Goal: Find specific page/section: Find specific page/section

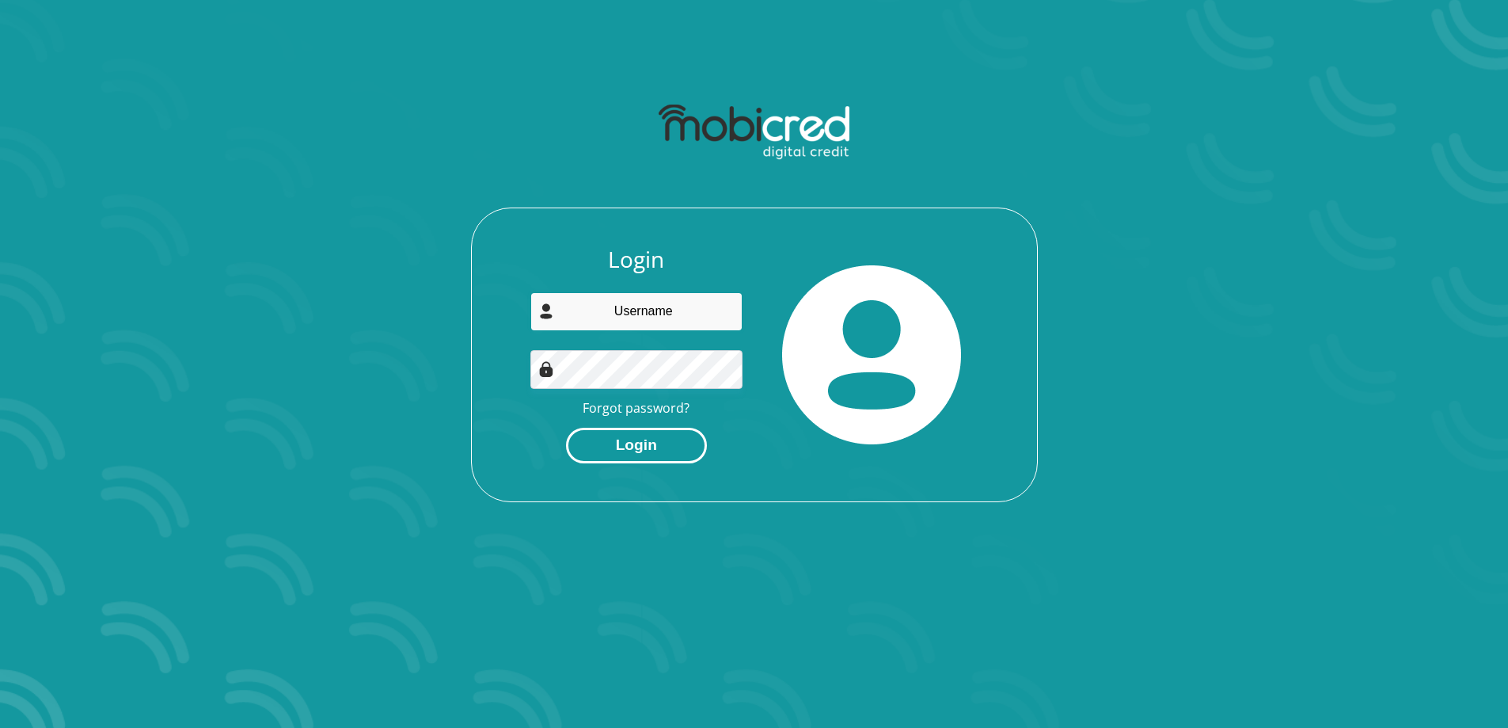
type input "chantalheyns@gmail.com"
click at [671, 437] on button "Login" at bounding box center [636, 446] width 141 height 36
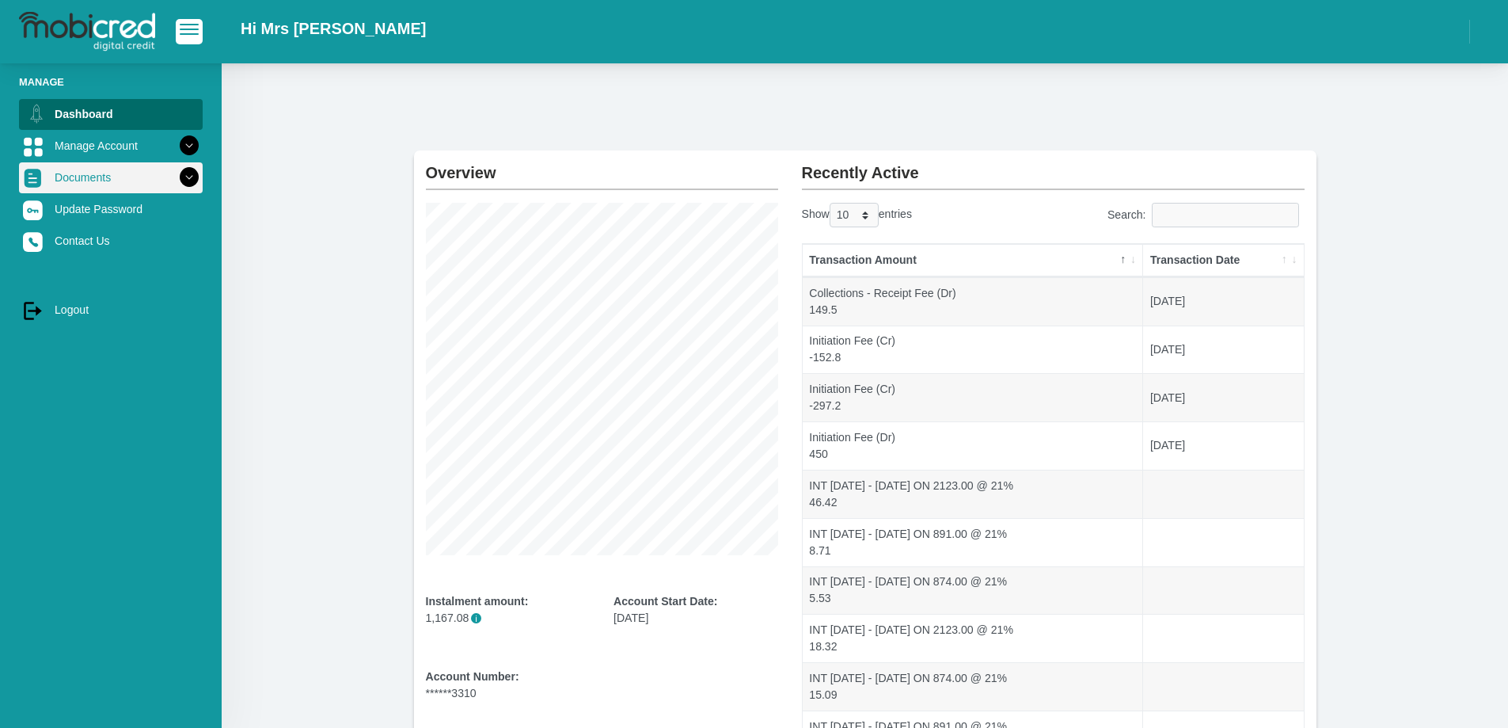
click at [105, 175] on link "Documents" at bounding box center [111, 177] width 184 height 30
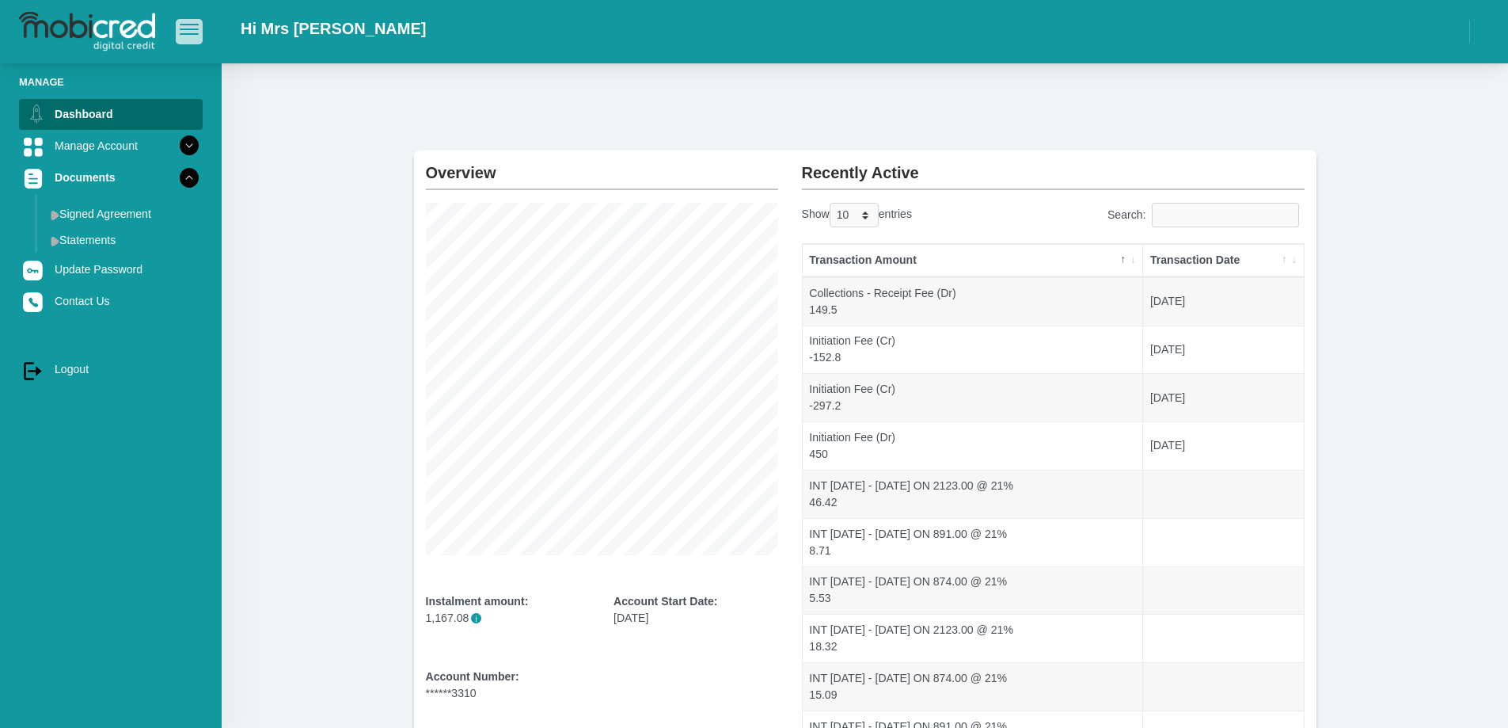
click at [179, 32] on button "button" at bounding box center [189, 31] width 27 height 25
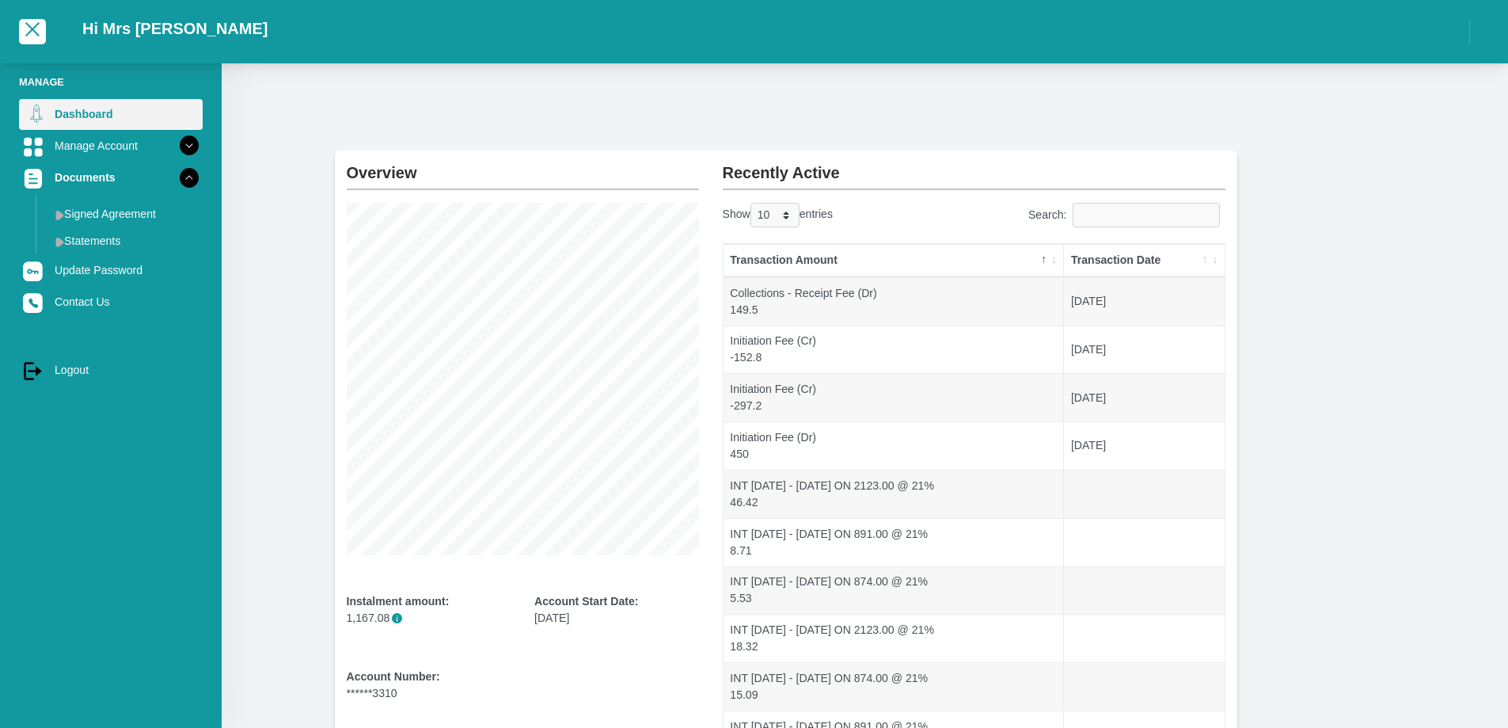
click at [98, 112] on link "Dashboard" at bounding box center [111, 114] width 184 height 30
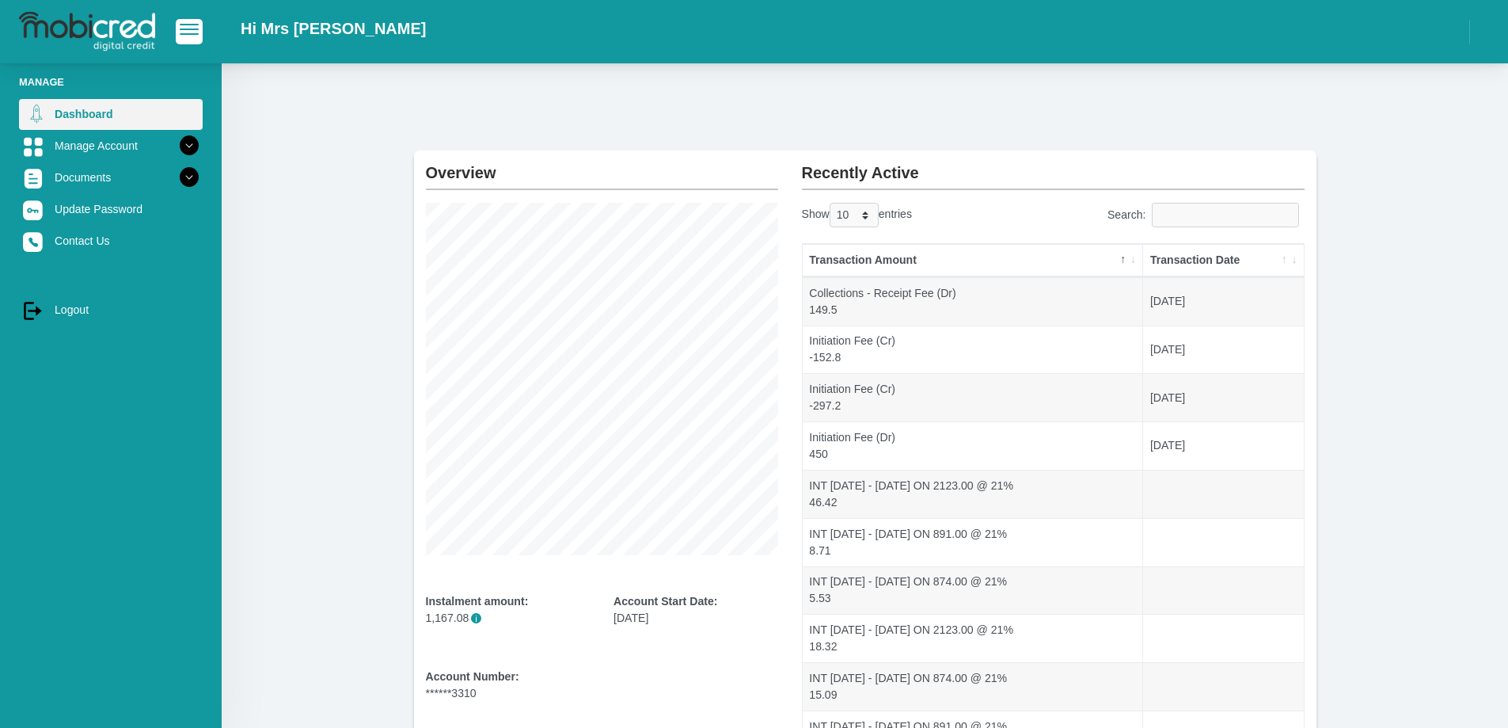
click at [110, 112] on link "Dashboard" at bounding box center [111, 114] width 184 height 30
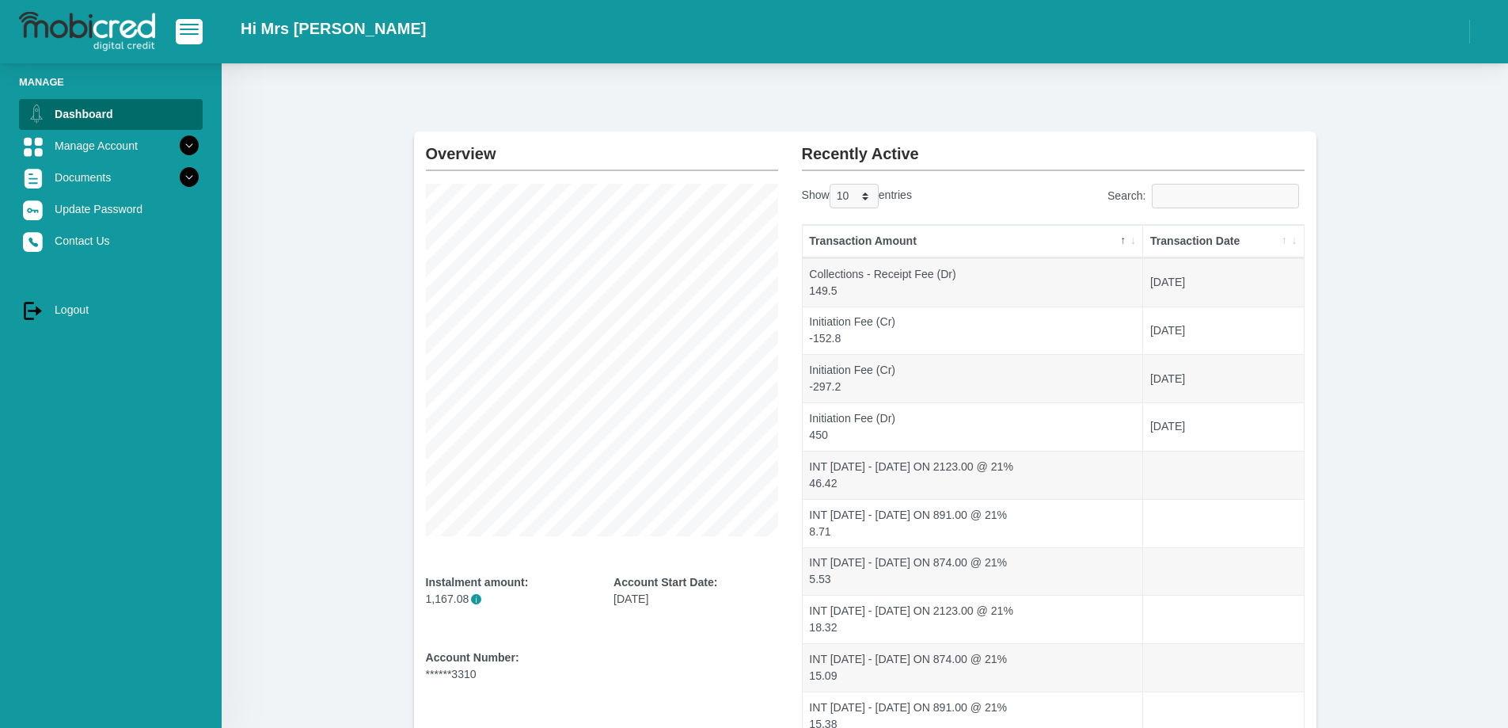
scroll to position [7, 0]
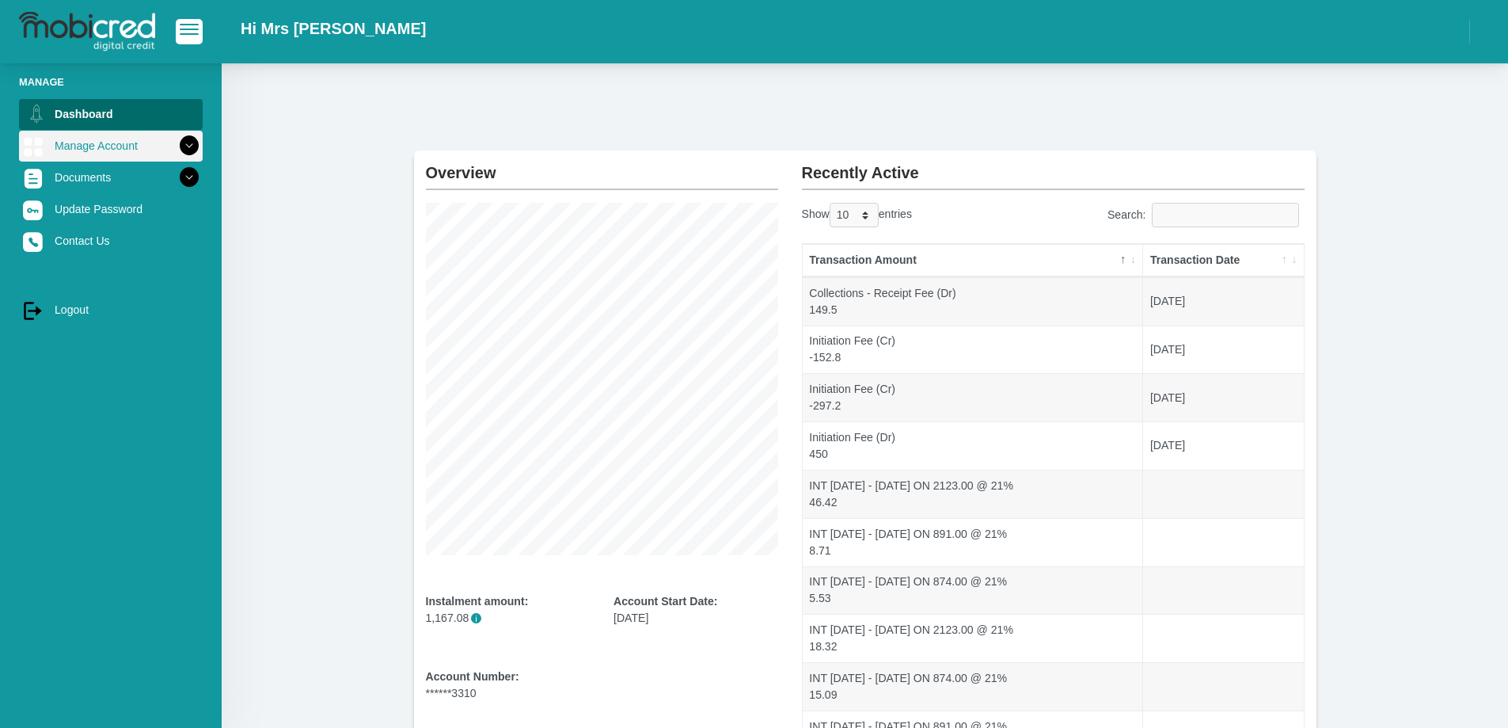
click at [123, 147] on link "Manage Account" at bounding box center [111, 146] width 184 height 30
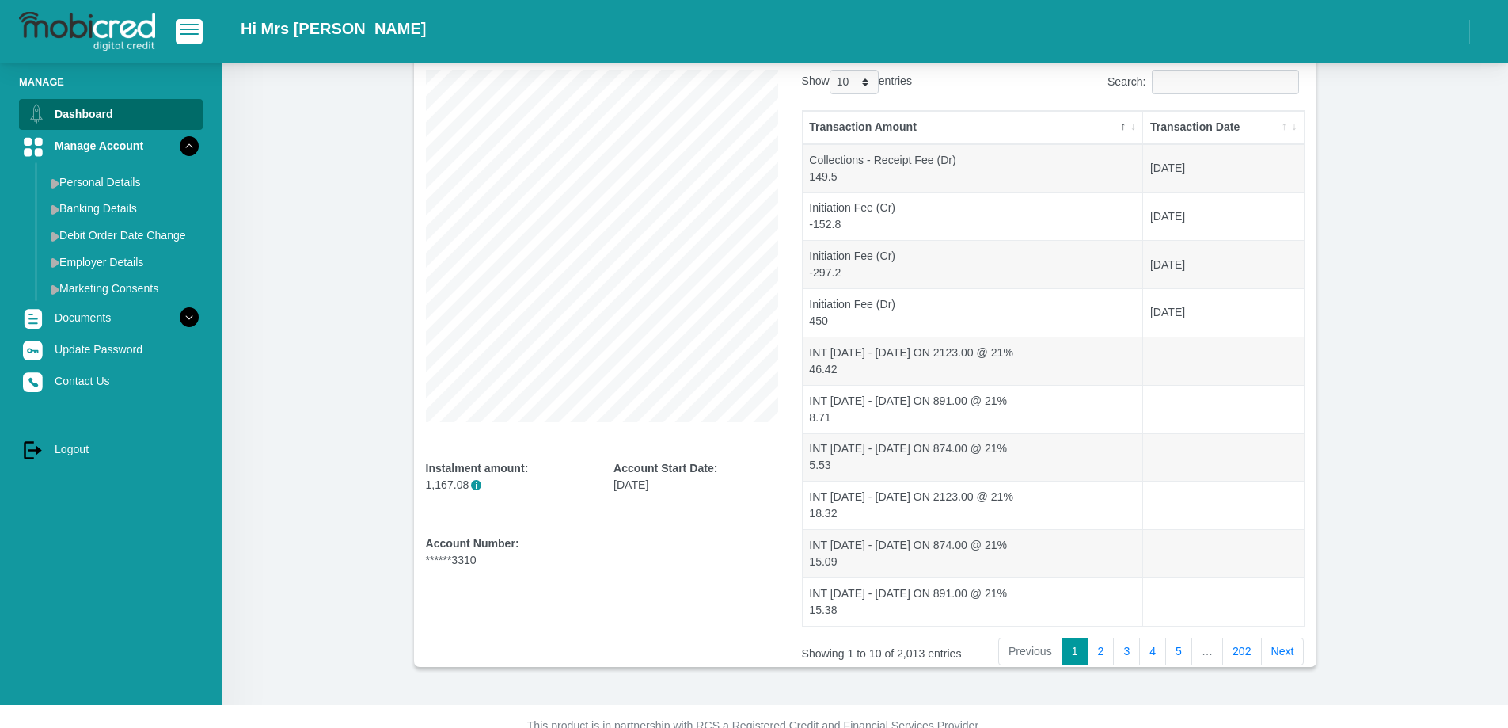
scroll to position [158, 0]
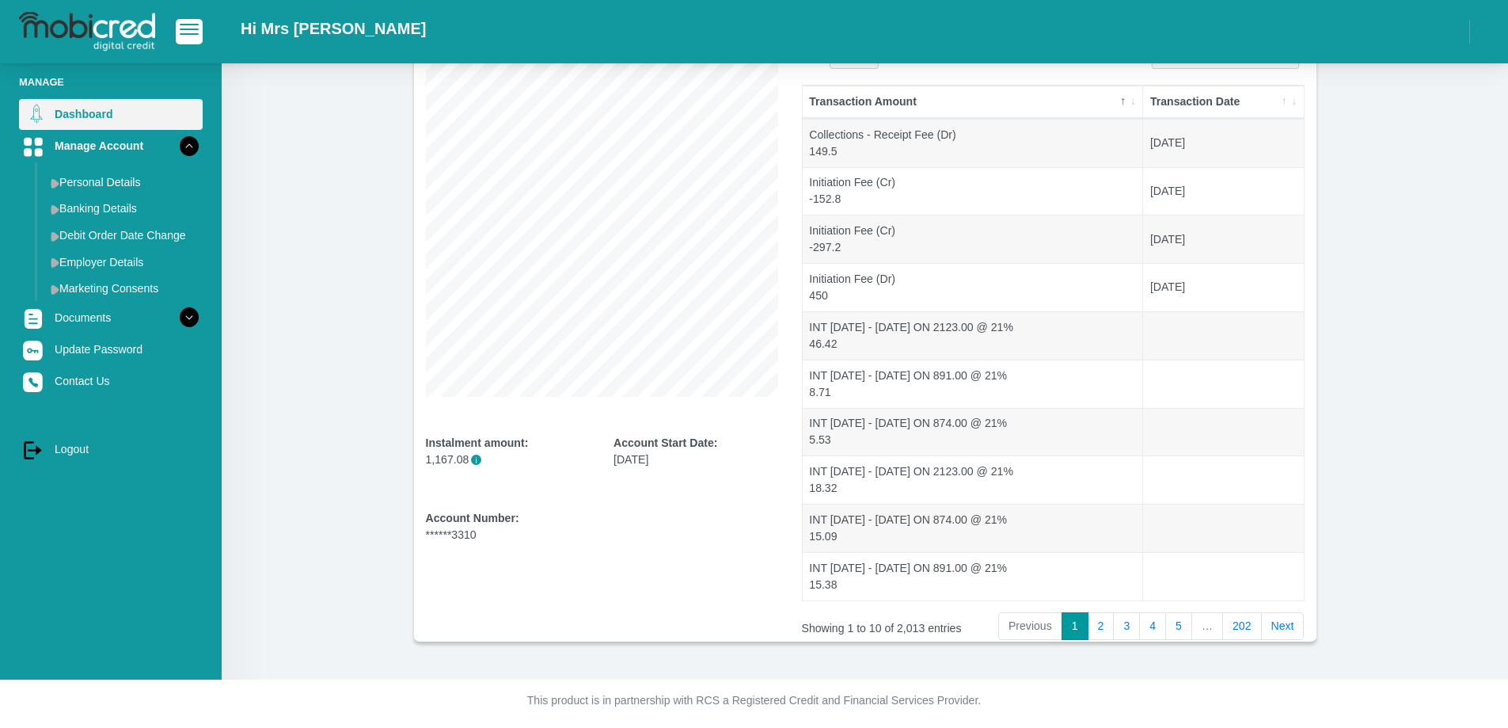
click at [96, 108] on link "Dashboard" at bounding box center [111, 114] width 184 height 30
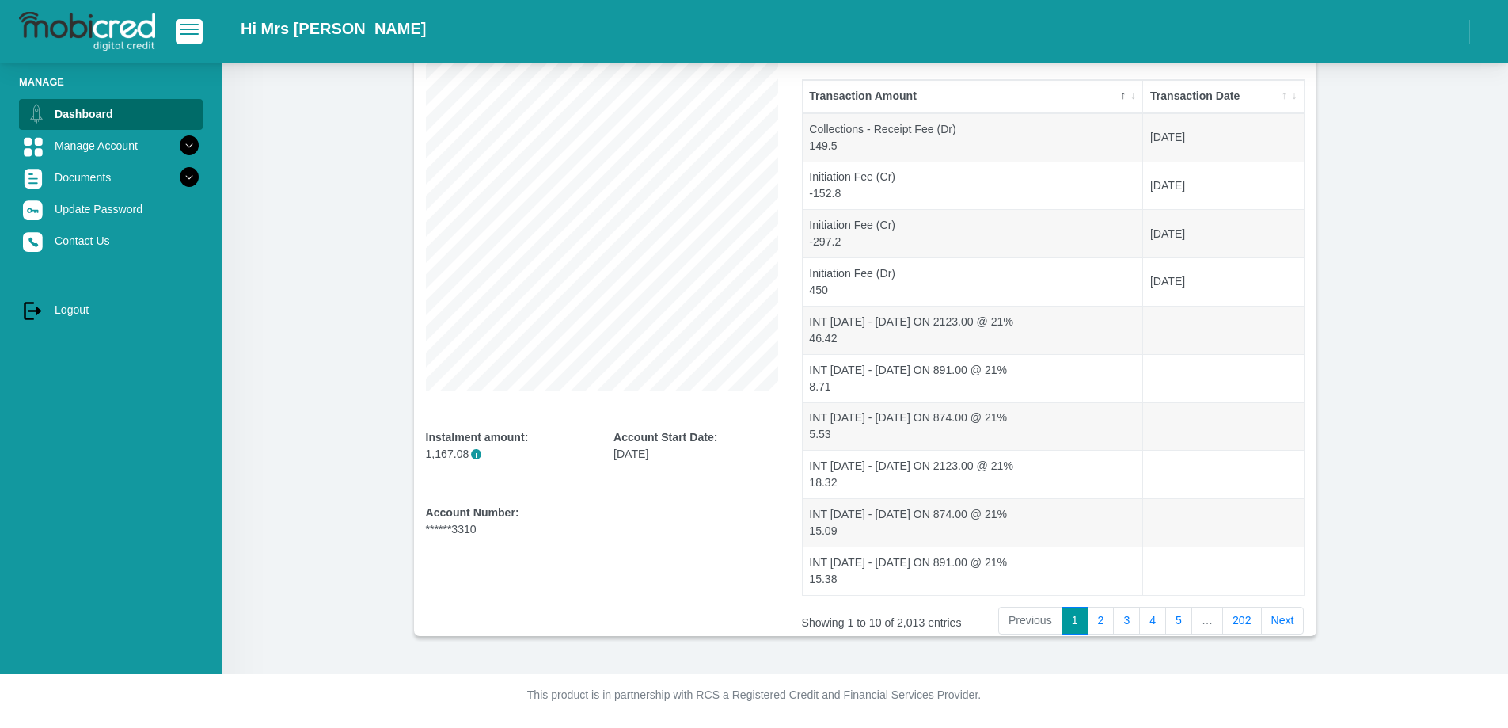
scroll to position [165, 0]
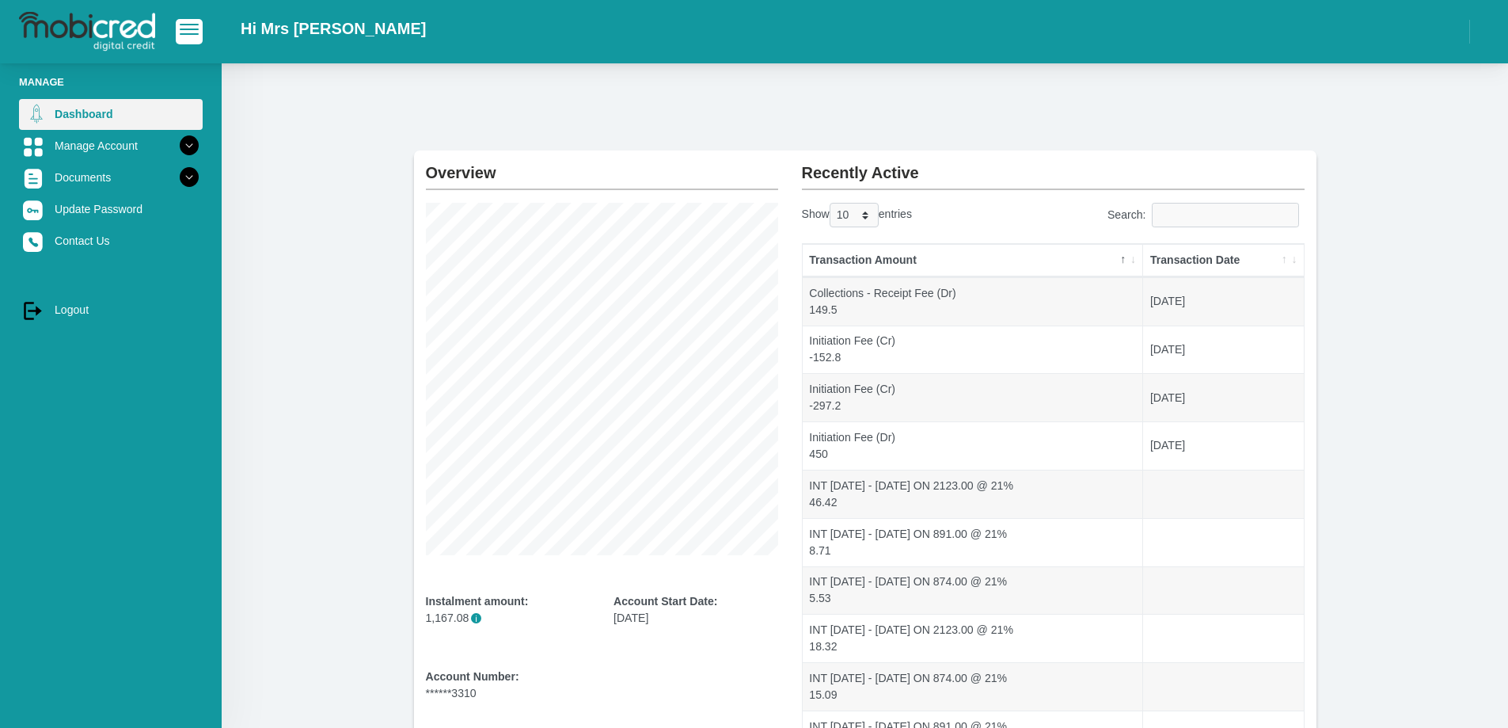
click at [109, 110] on link "Dashboard" at bounding box center [111, 114] width 184 height 30
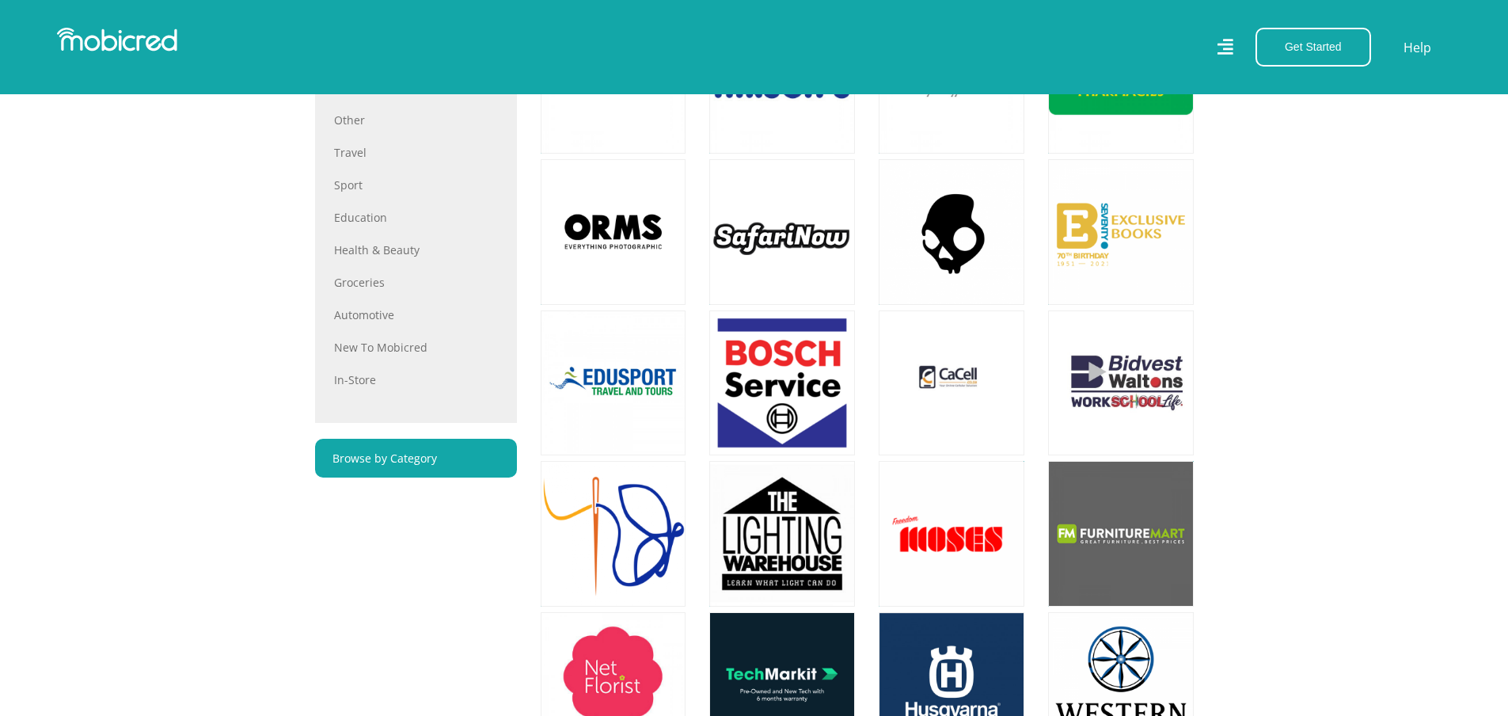
scroll to position [792, 0]
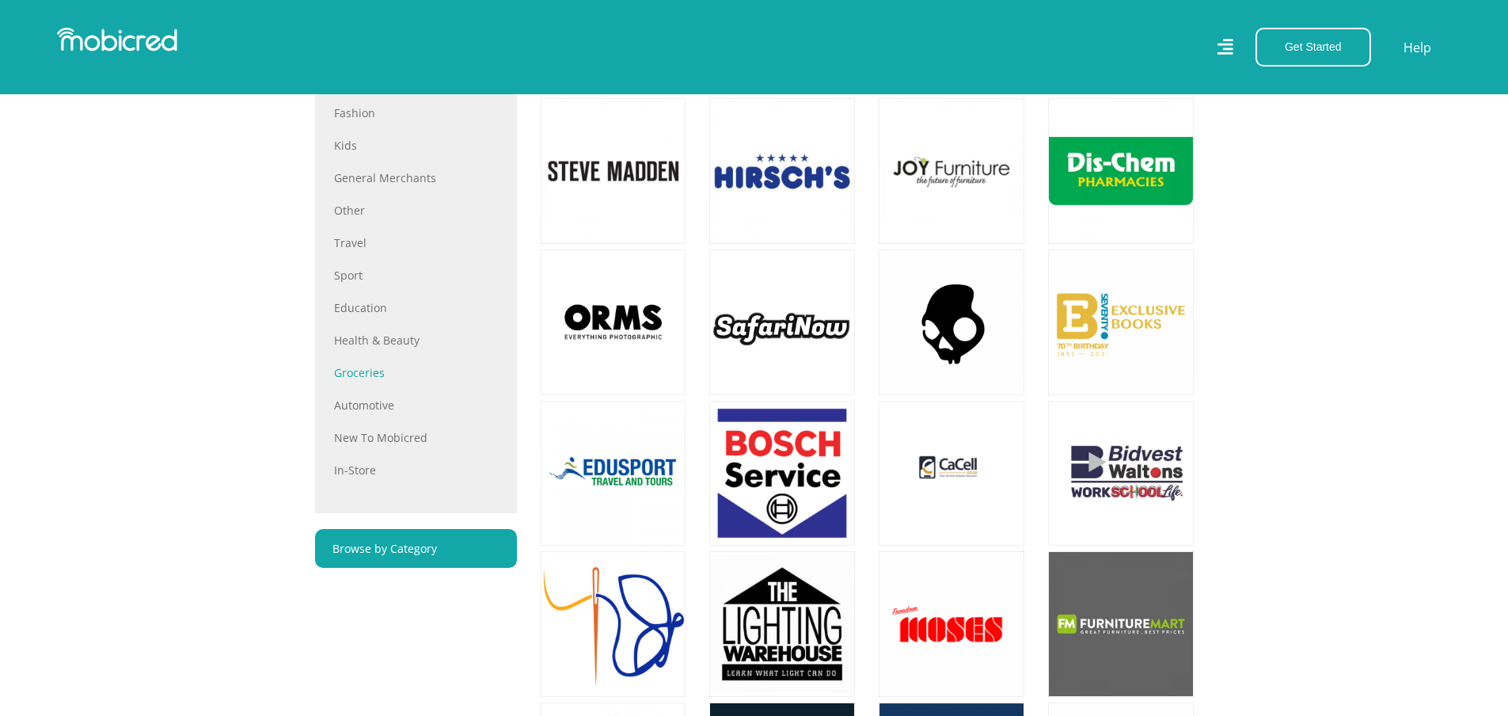
click at [370, 381] on link "Groceries" at bounding box center [416, 372] width 164 height 17
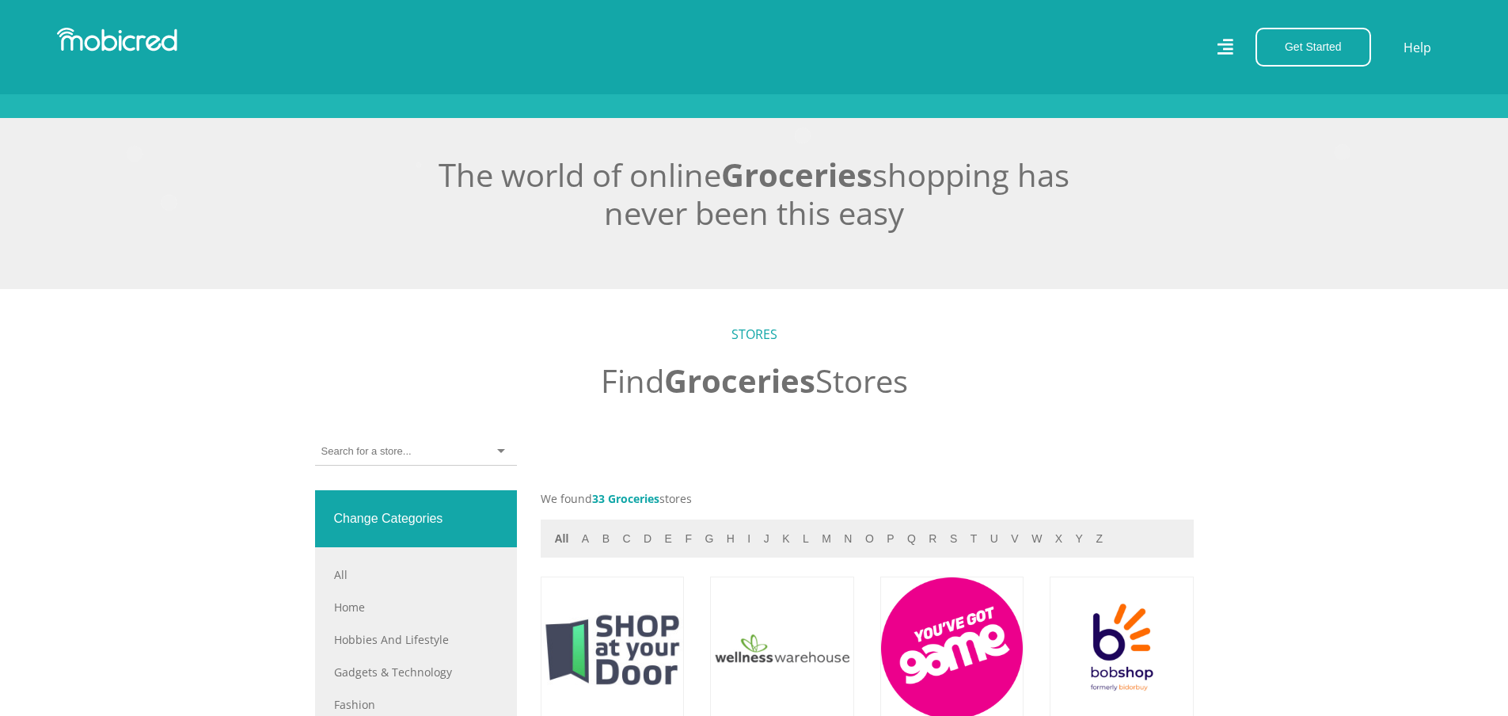
scroll to position [317, 0]
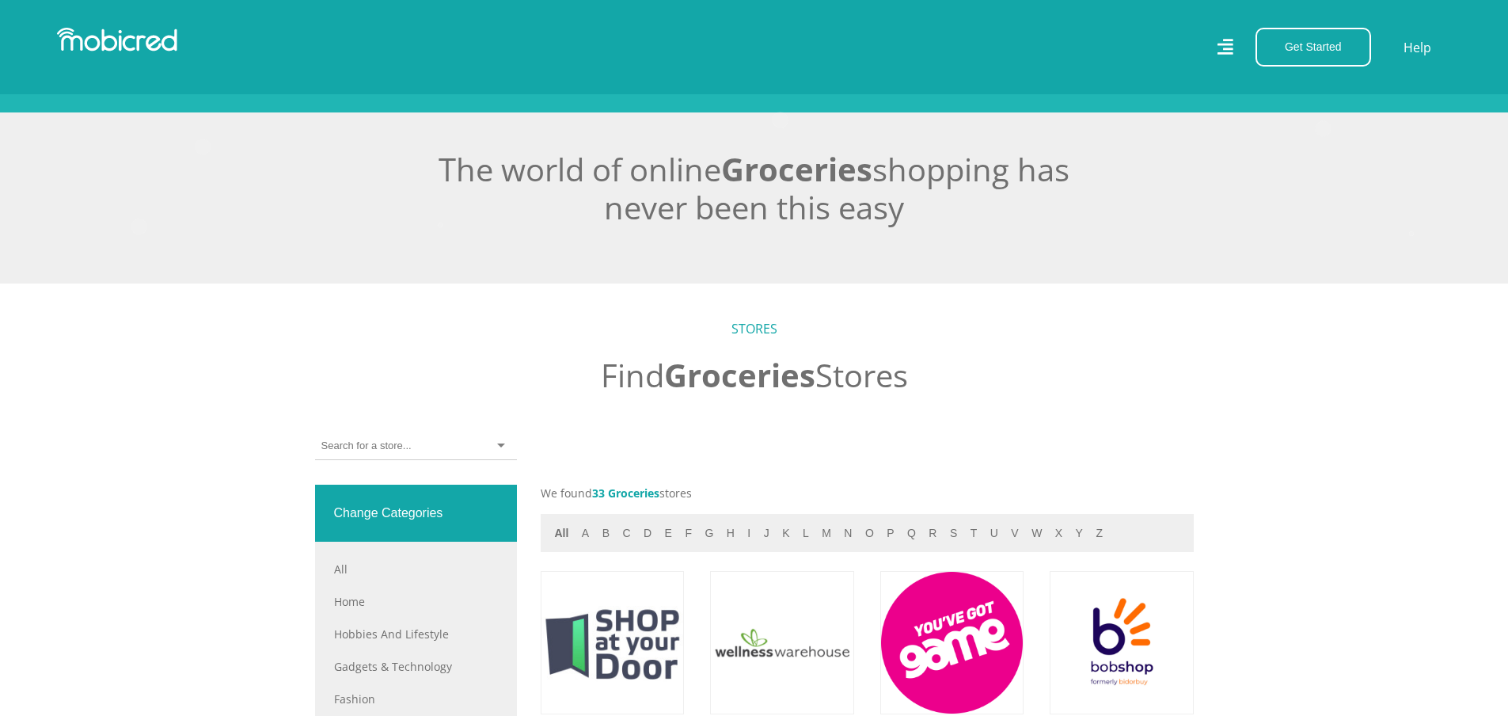
click at [385, 453] on input "select-one" at bounding box center [367, 446] width 93 height 14
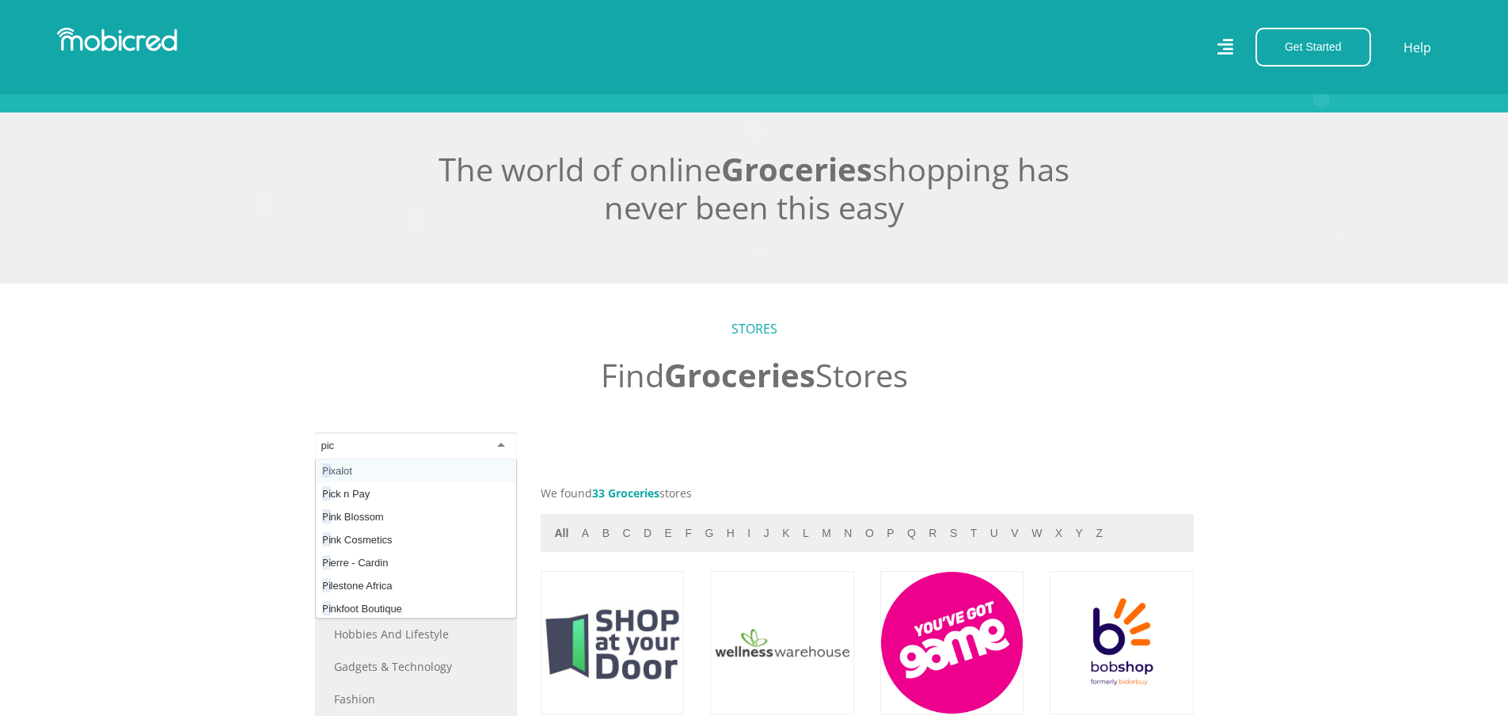
type input "pick"
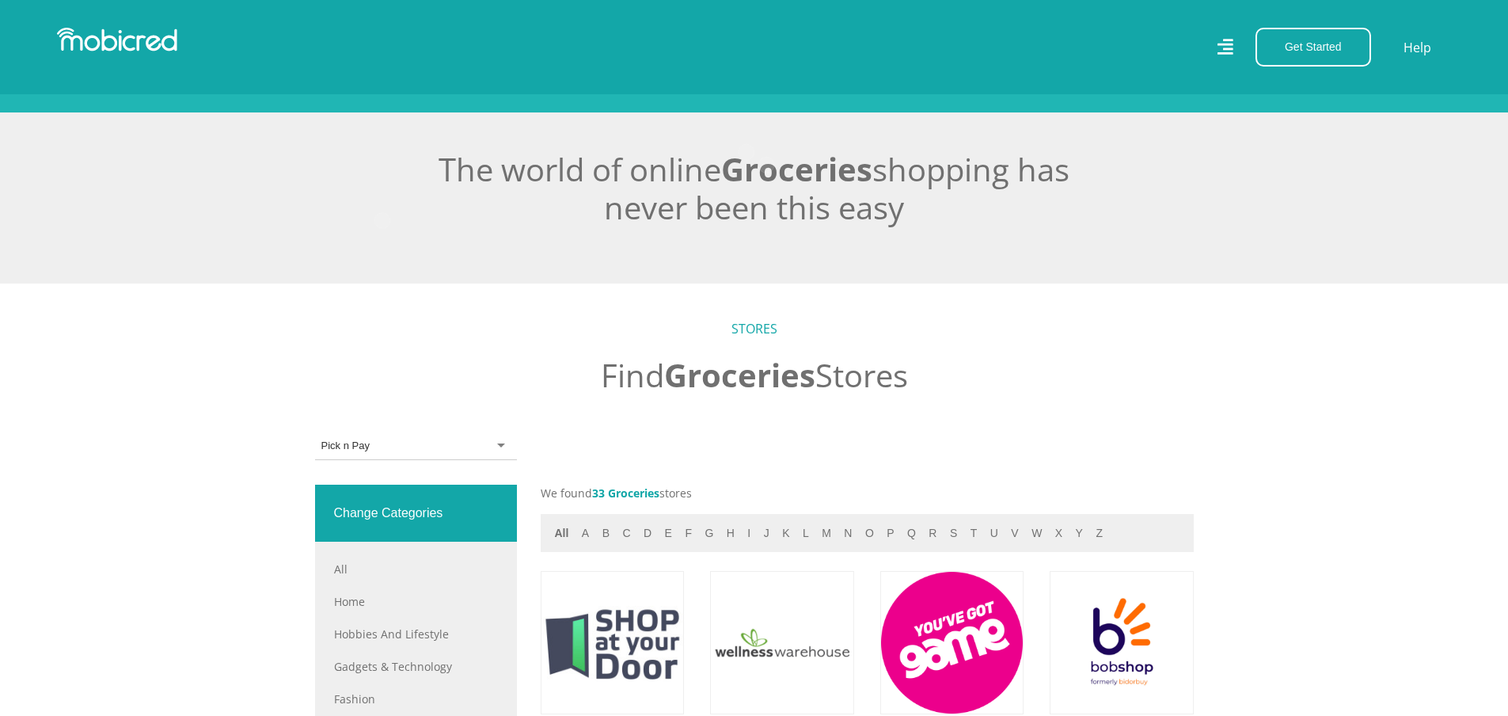
scroll to position [0, 0]
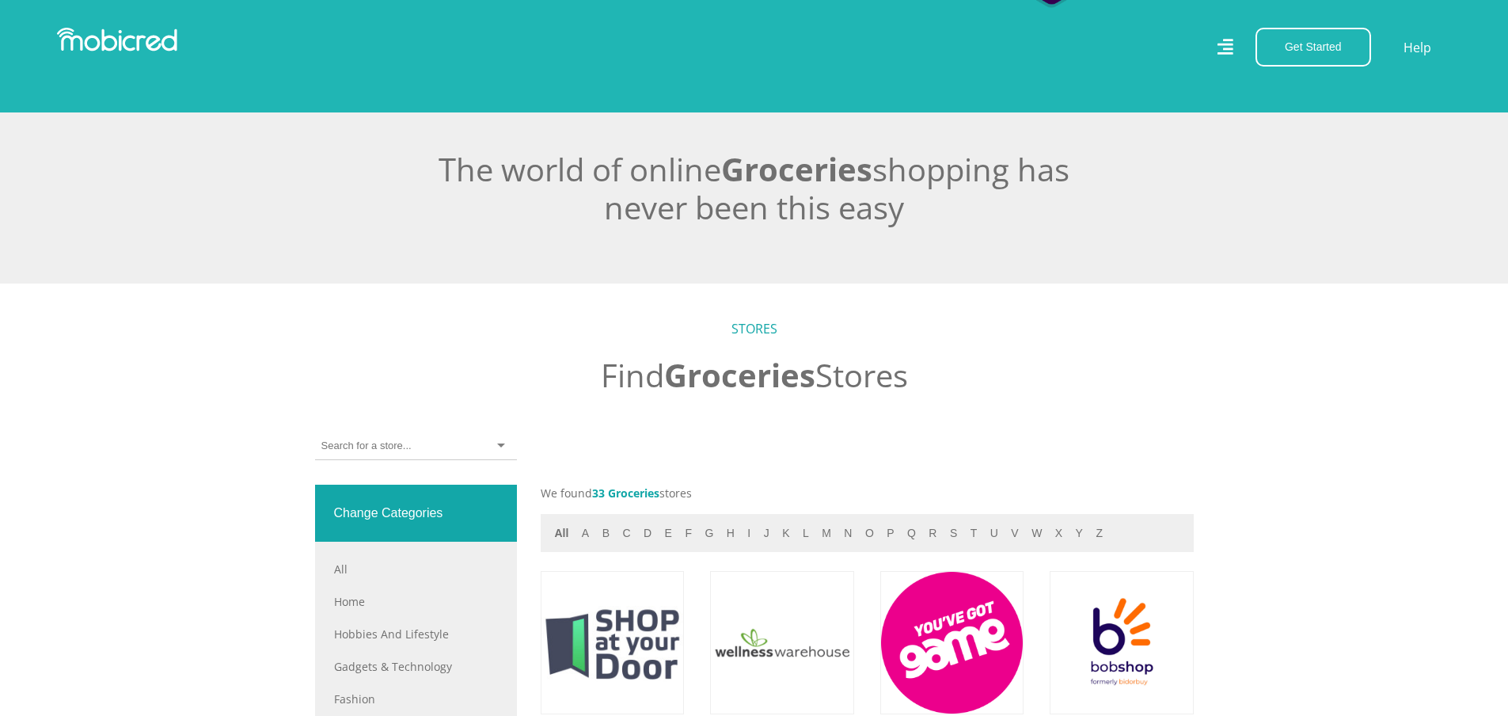
scroll to position [317, 0]
click at [439, 444] on div at bounding box center [416, 446] width 202 height 28
type input "checkers"
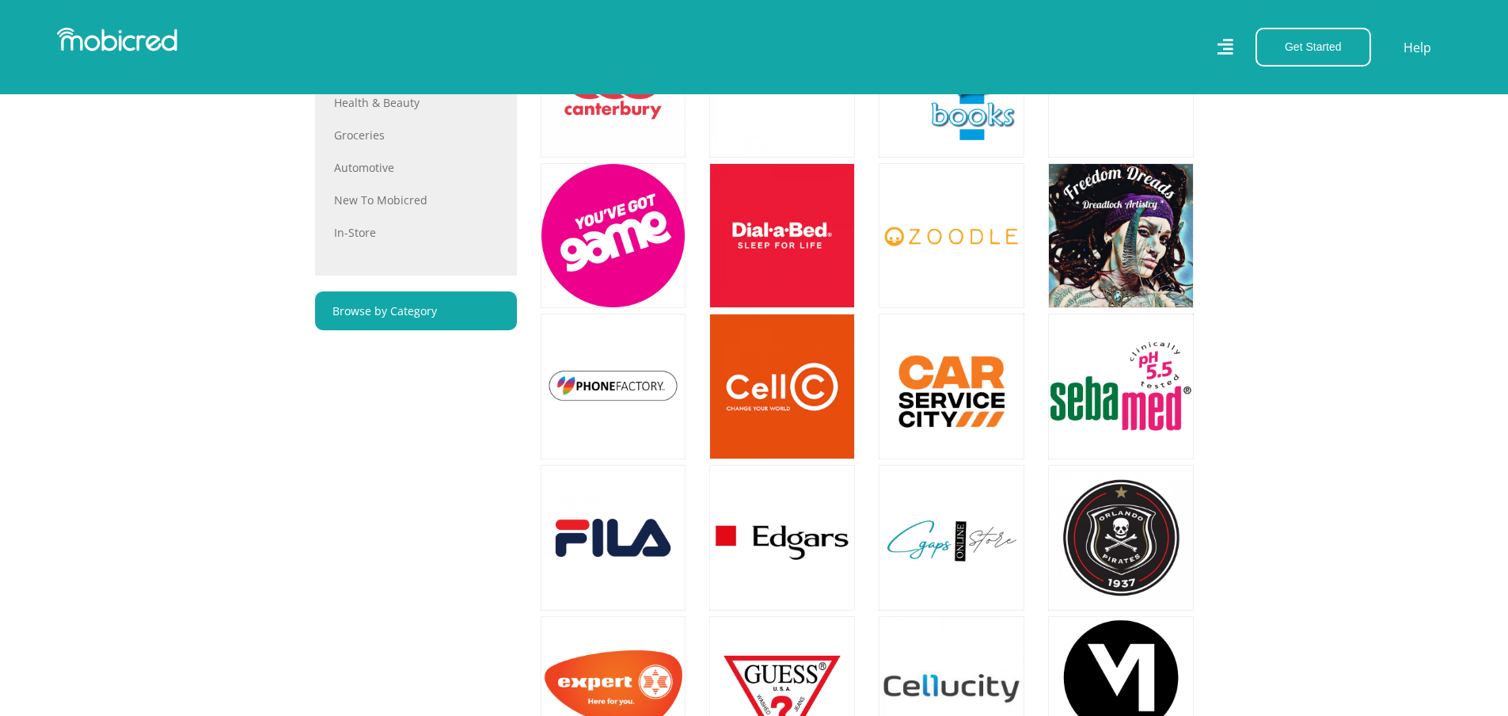
scroll to position [475, 0]
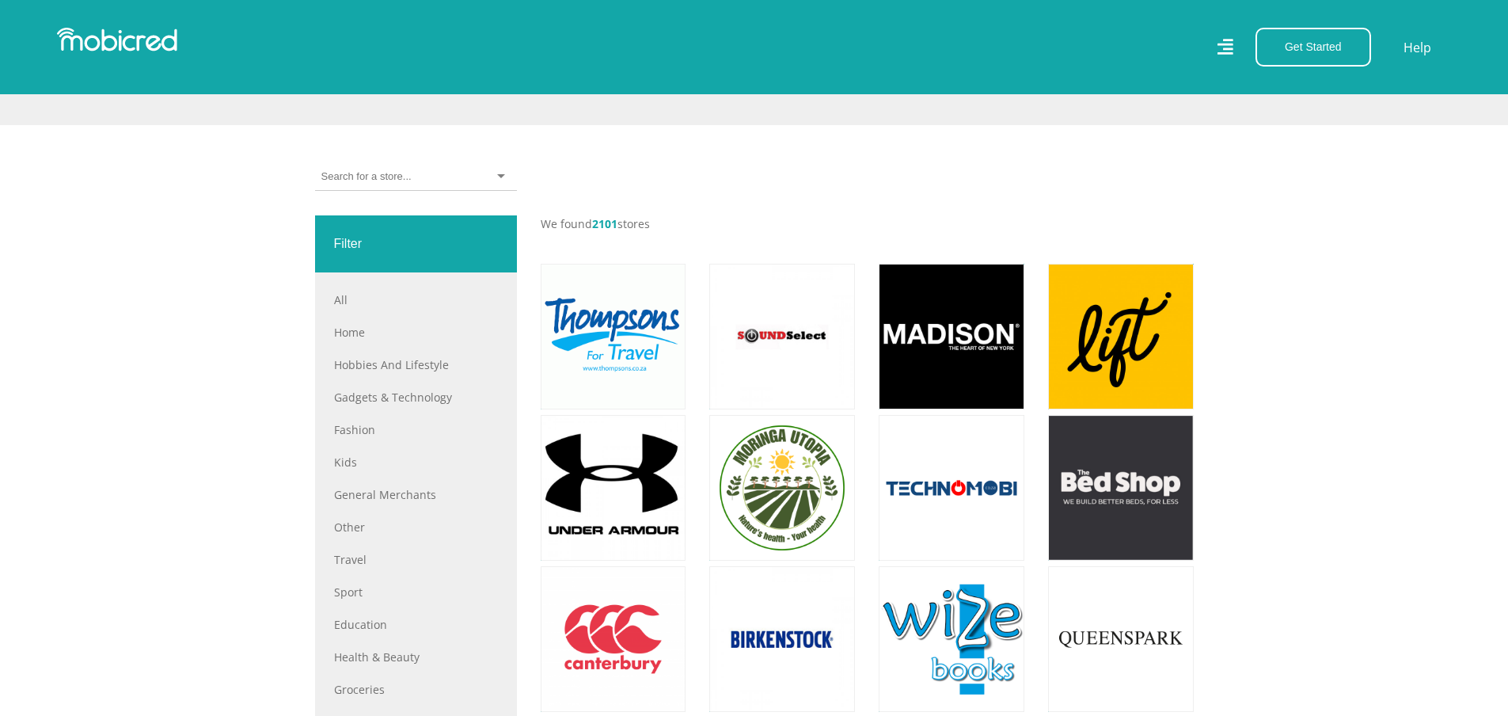
click at [389, 181] on input "select-one" at bounding box center [367, 176] width 93 height 14
type input "c"
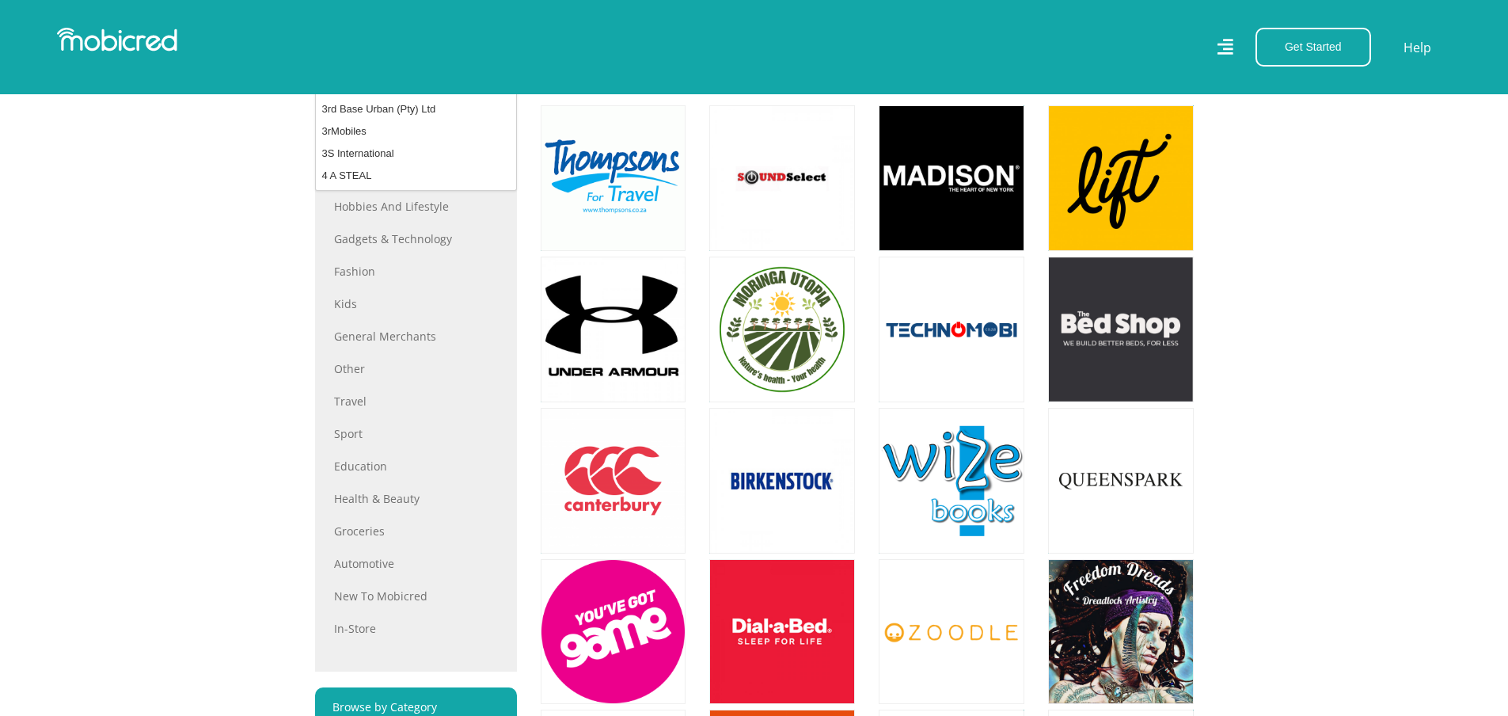
scroll to position [238, 0]
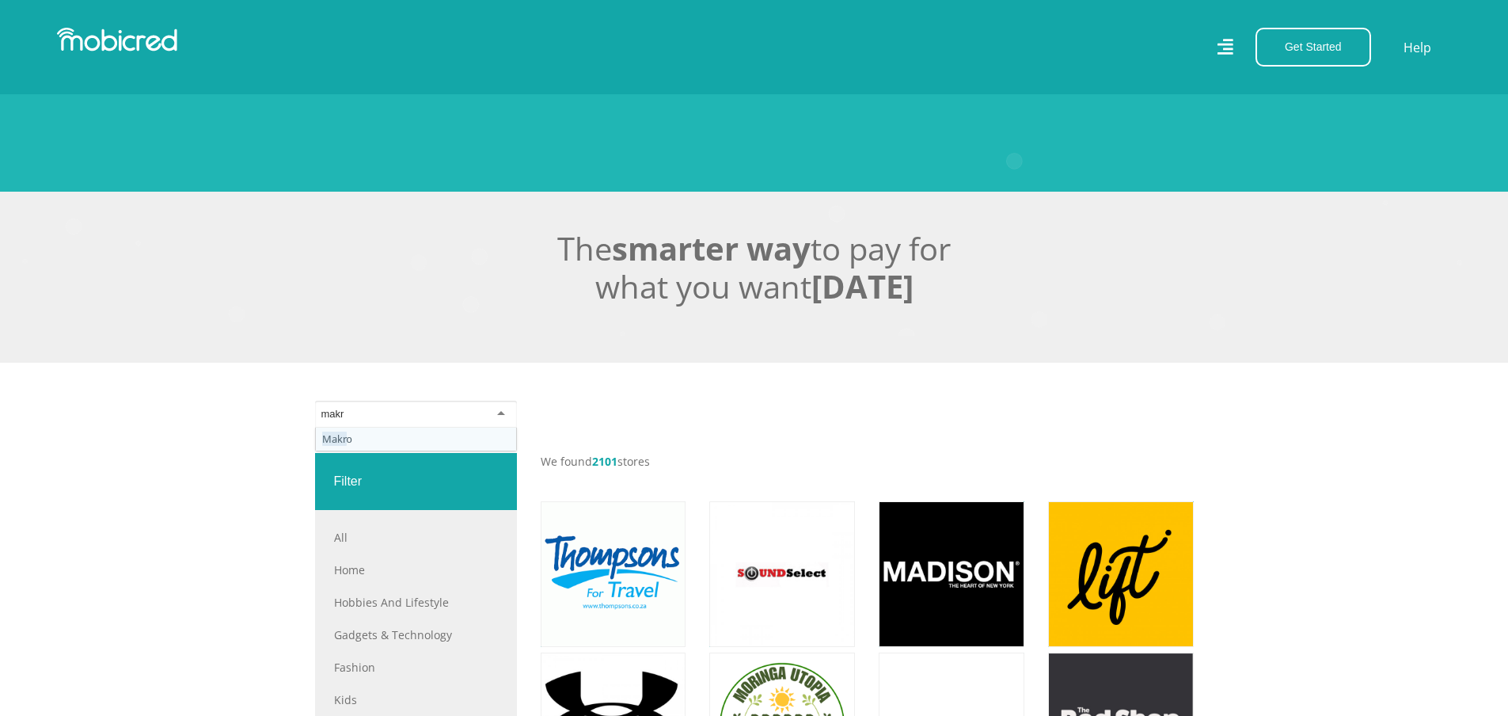
type input "makro"
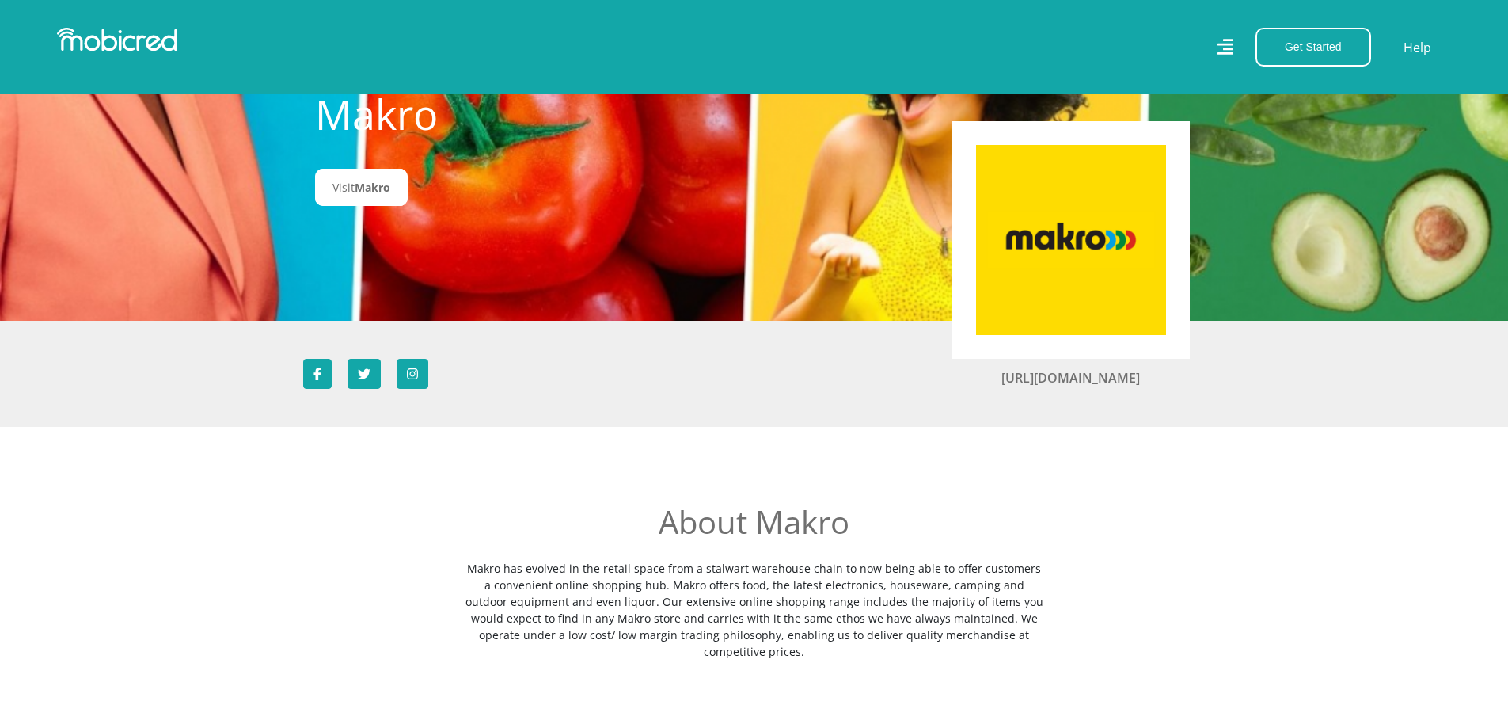
scroll to position [79, 0]
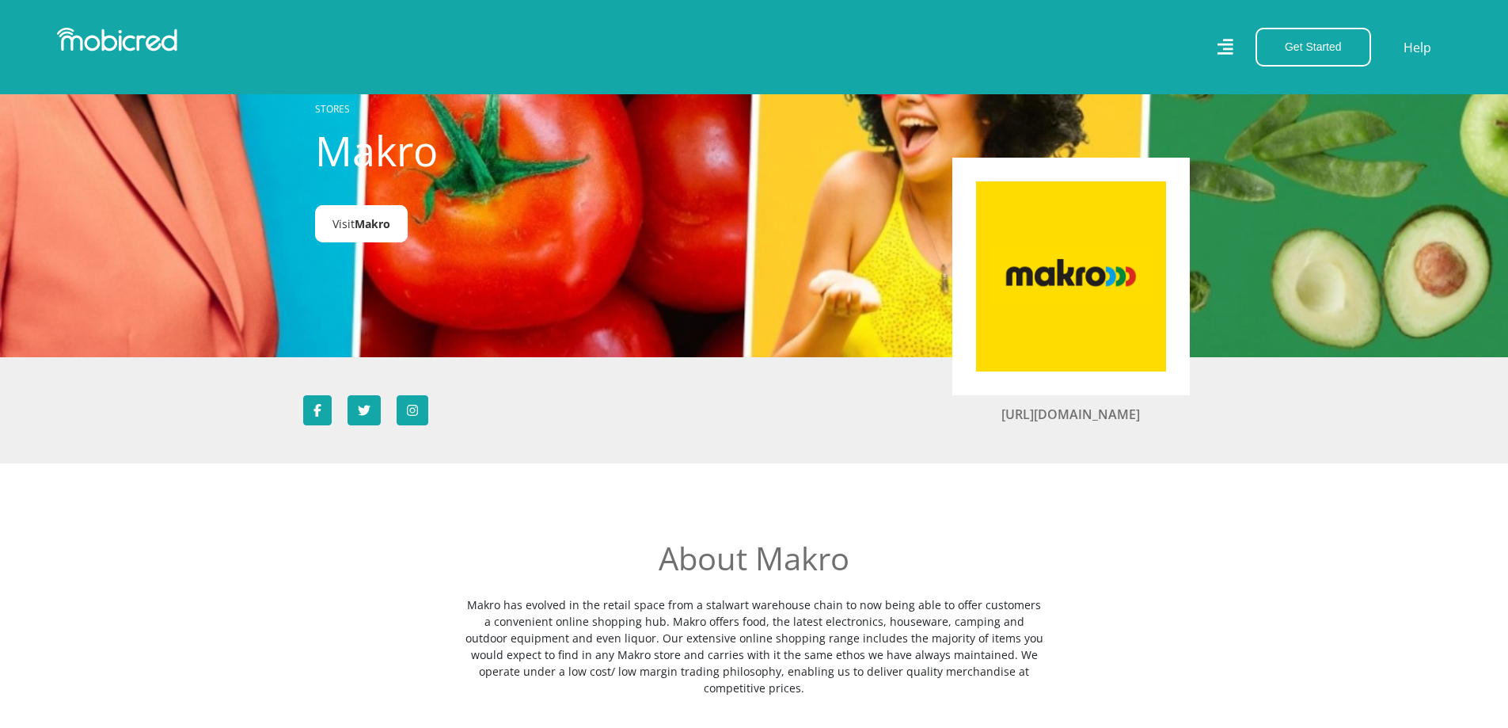
click at [386, 223] on span "Makro" at bounding box center [373, 223] width 36 height 15
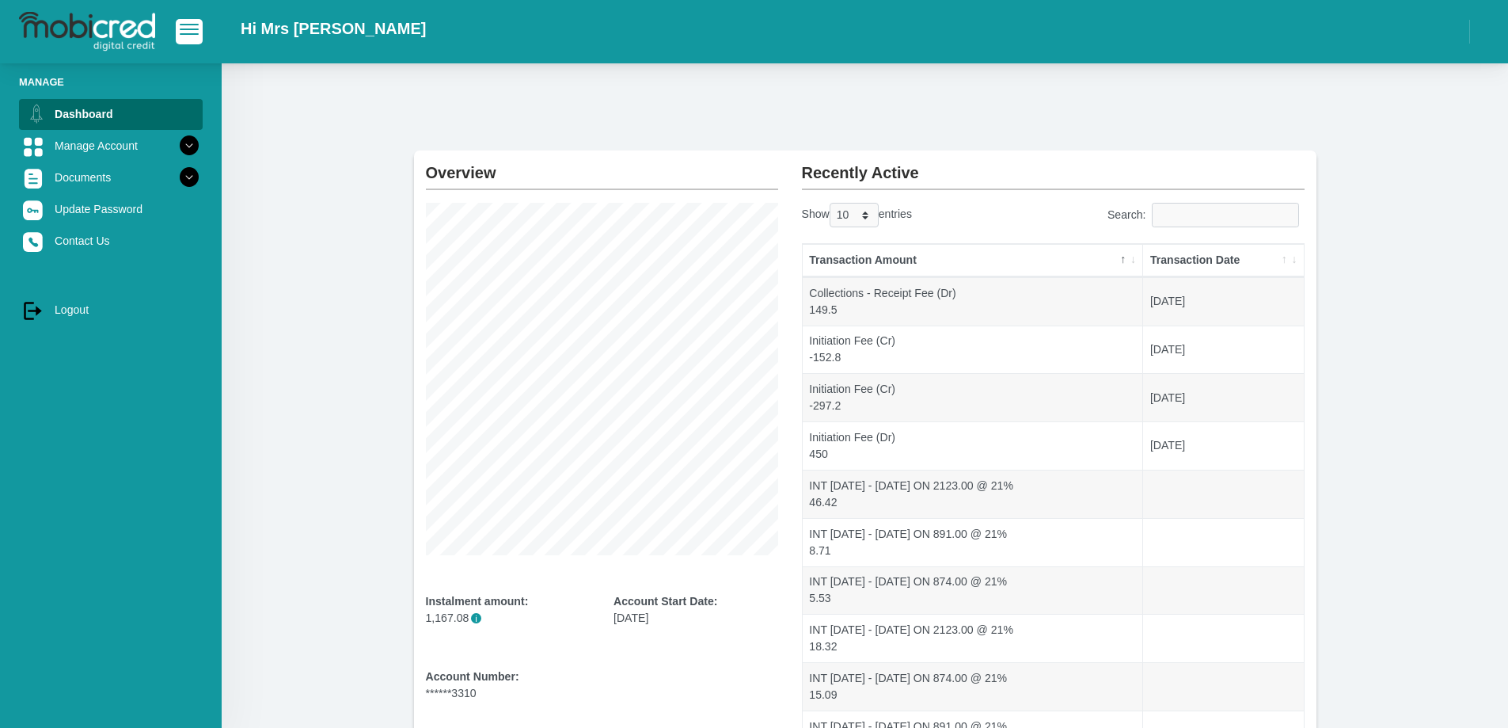
scroll to position [165, 0]
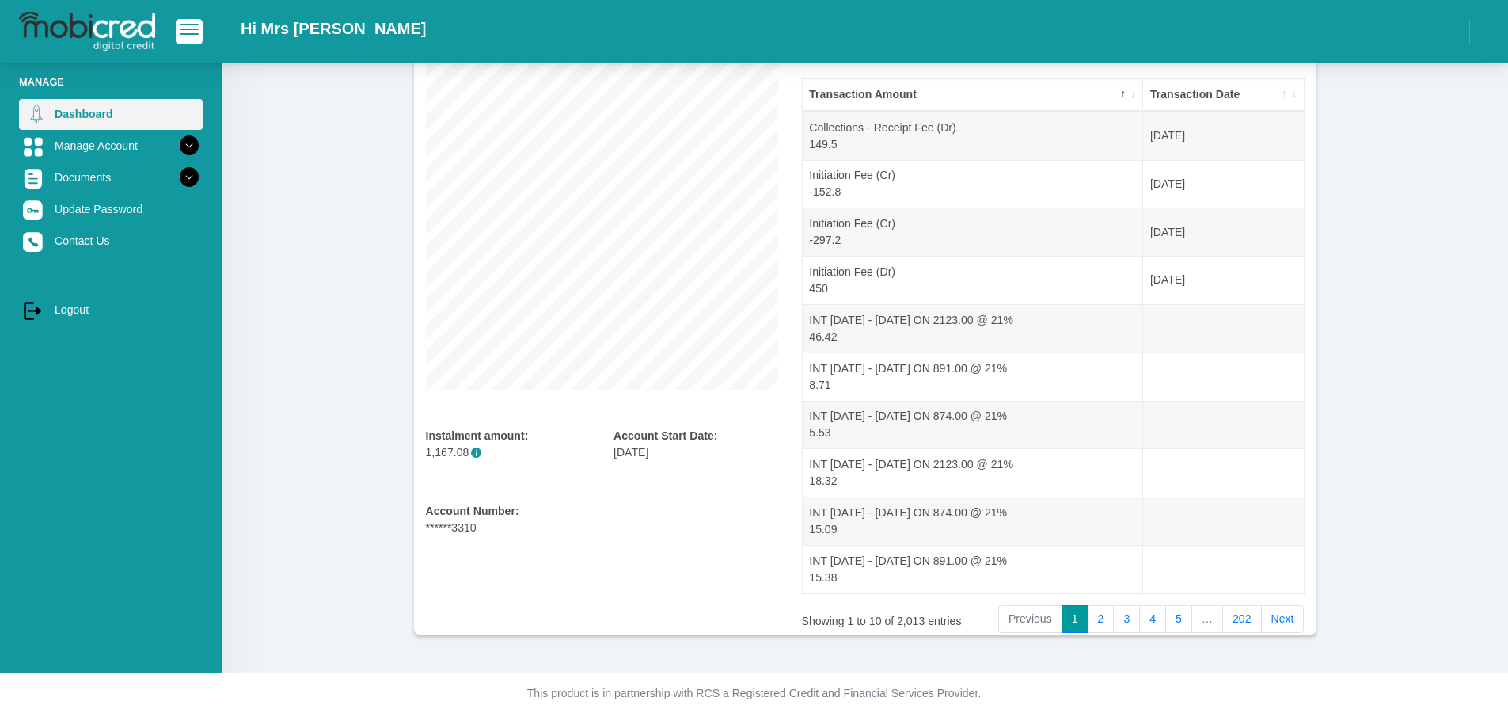
click at [79, 112] on link "Dashboard" at bounding box center [111, 114] width 184 height 30
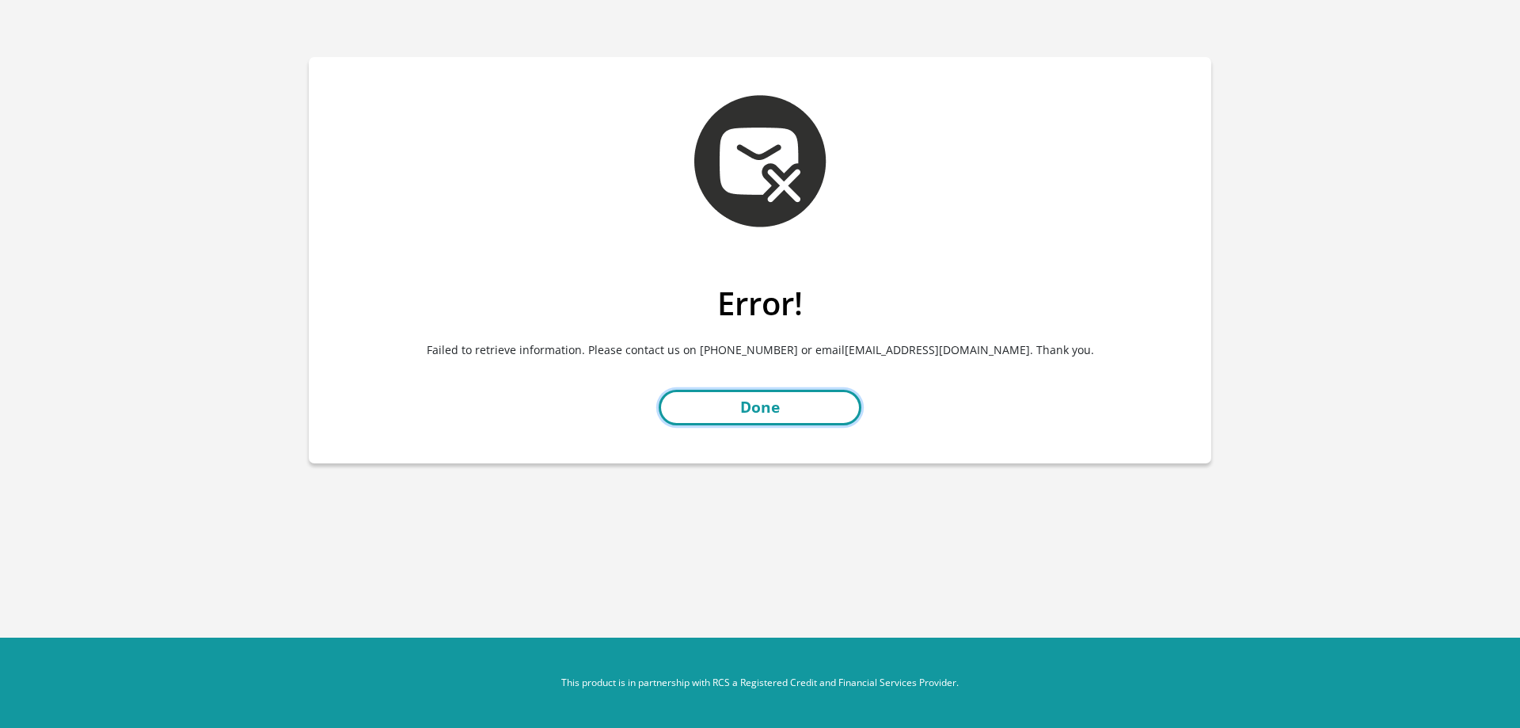
click at [724, 404] on link "Done" at bounding box center [760, 408] width 203 height 36
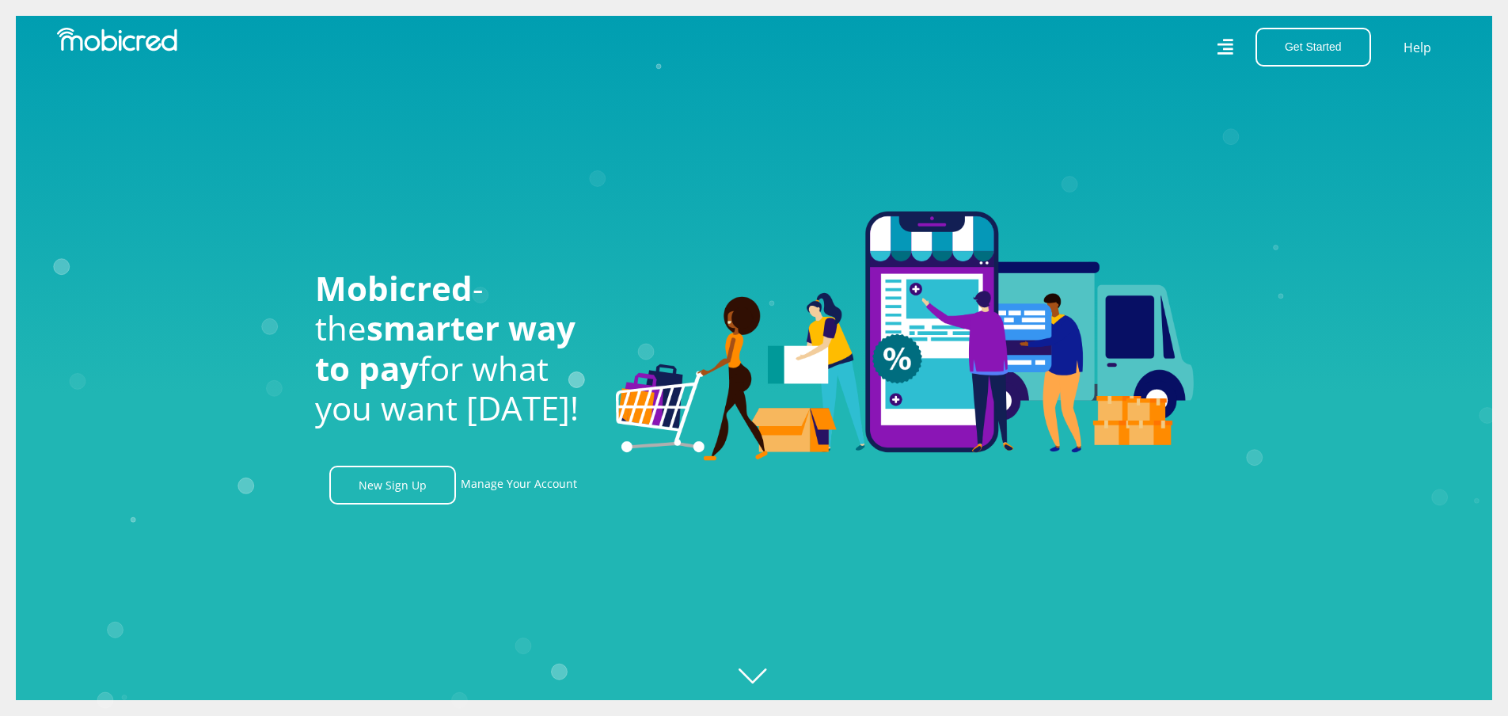
scroll to position [0, 1128]
